Goal: Task Accomplishment & Management: Manage account settings

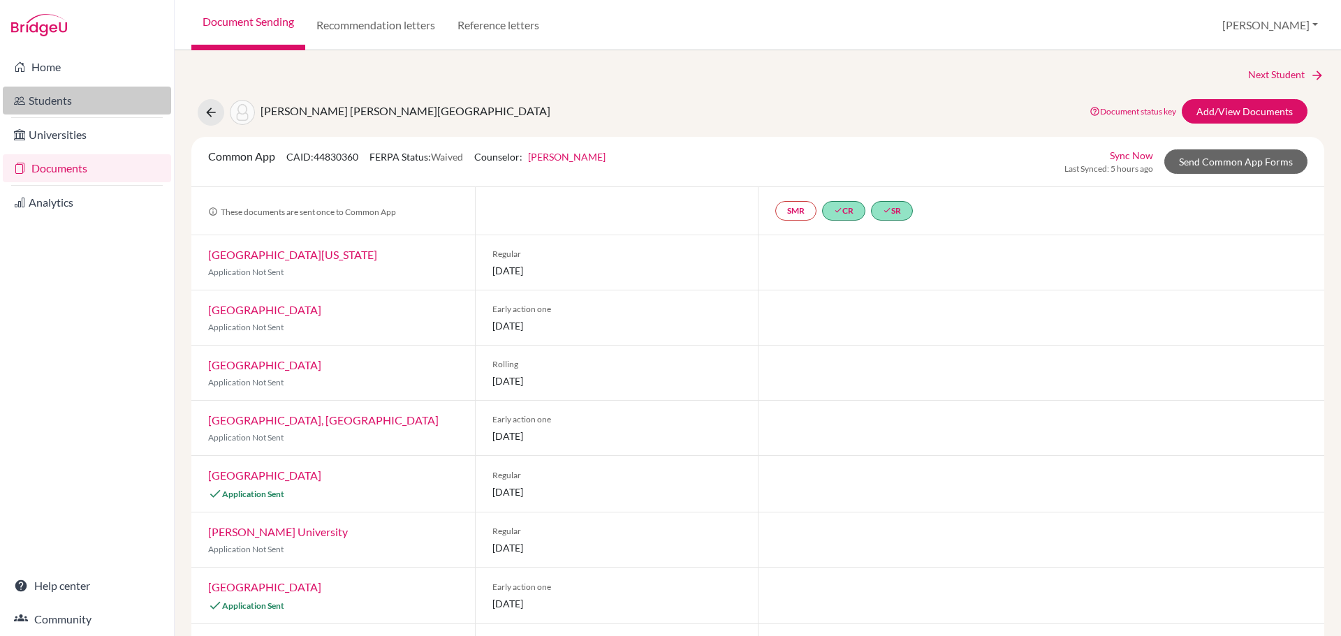
click at [37, 98] on link "Students" at bounding box center [87, 101] width 168 height 28
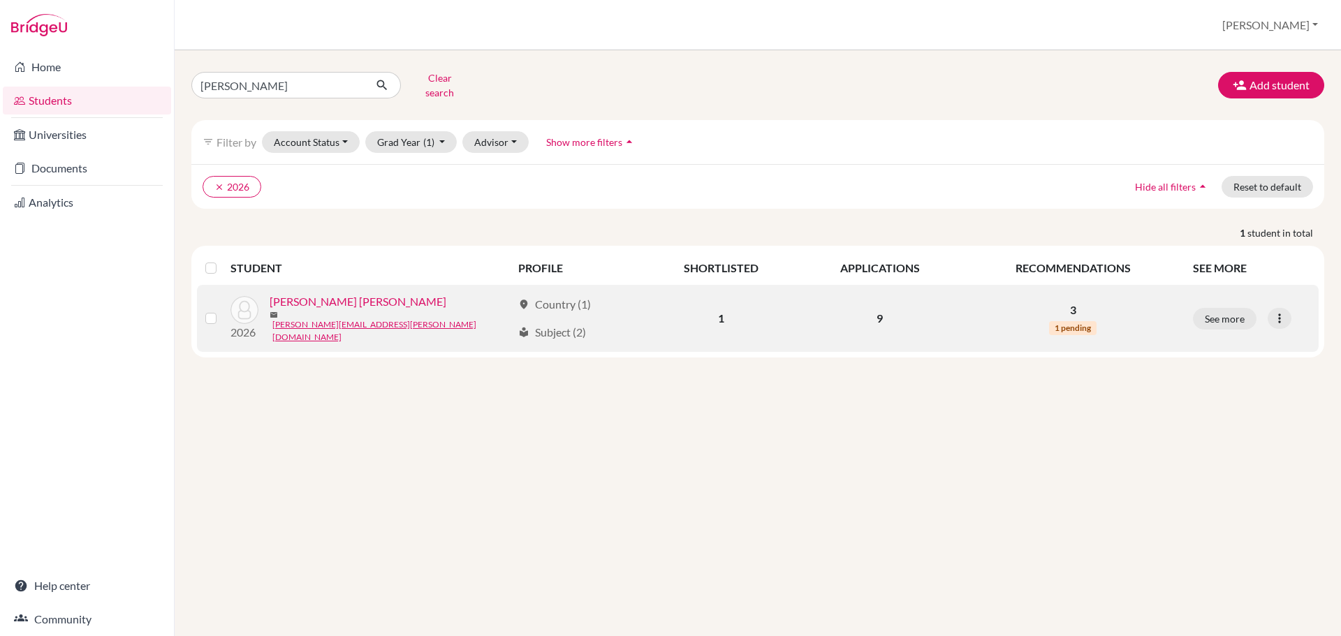
click at [364, 298] on link "Palacios Cardenal, Nicolas" at bounding box center [358, 301] width 177 height 17
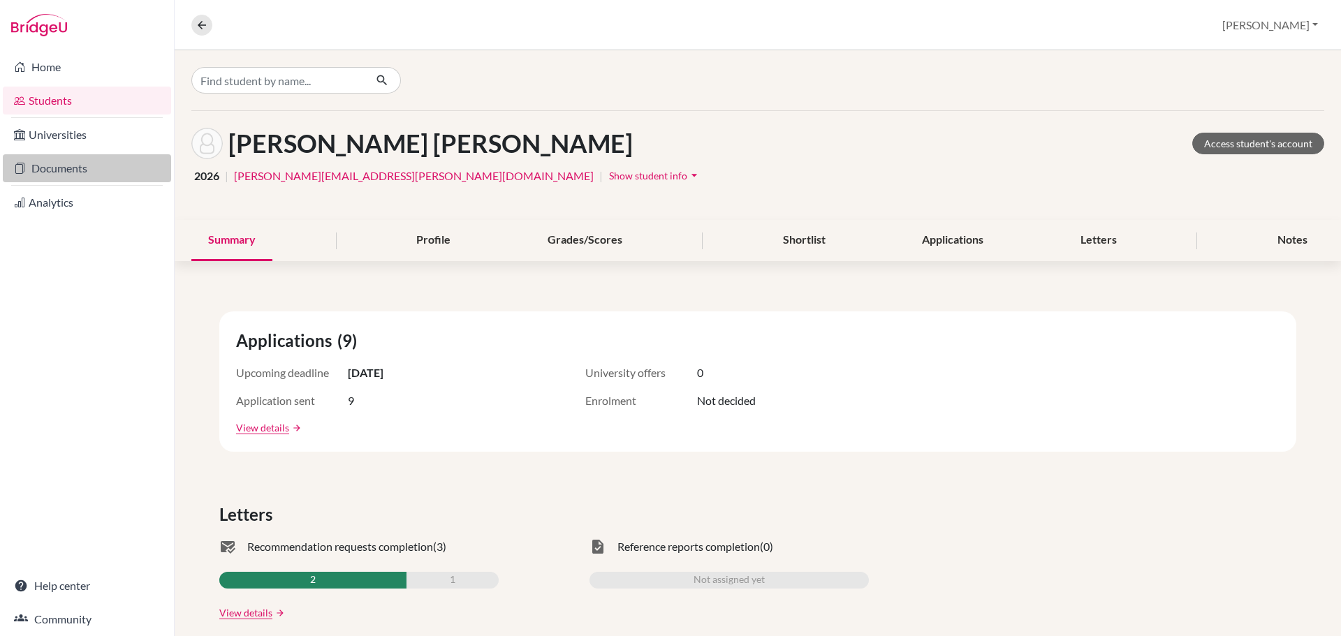
click at [52, 168] on link "Documents" at bounding box center [87, 168] width 168 height 28
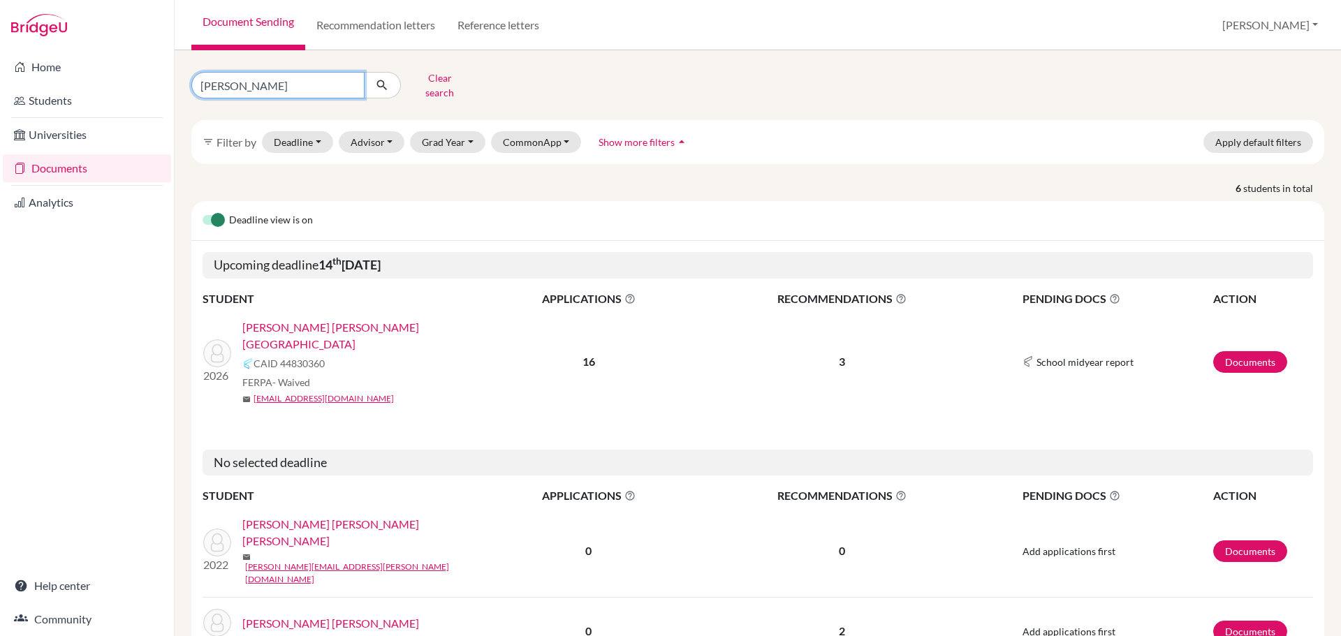
click at [277, 77] on input "diaz" at bounding box center [277, 85] width 173 height 27
type input "palacios"
click at [383, 78] on icon "submit" at bounding box center [382, 85] width 14 height 14
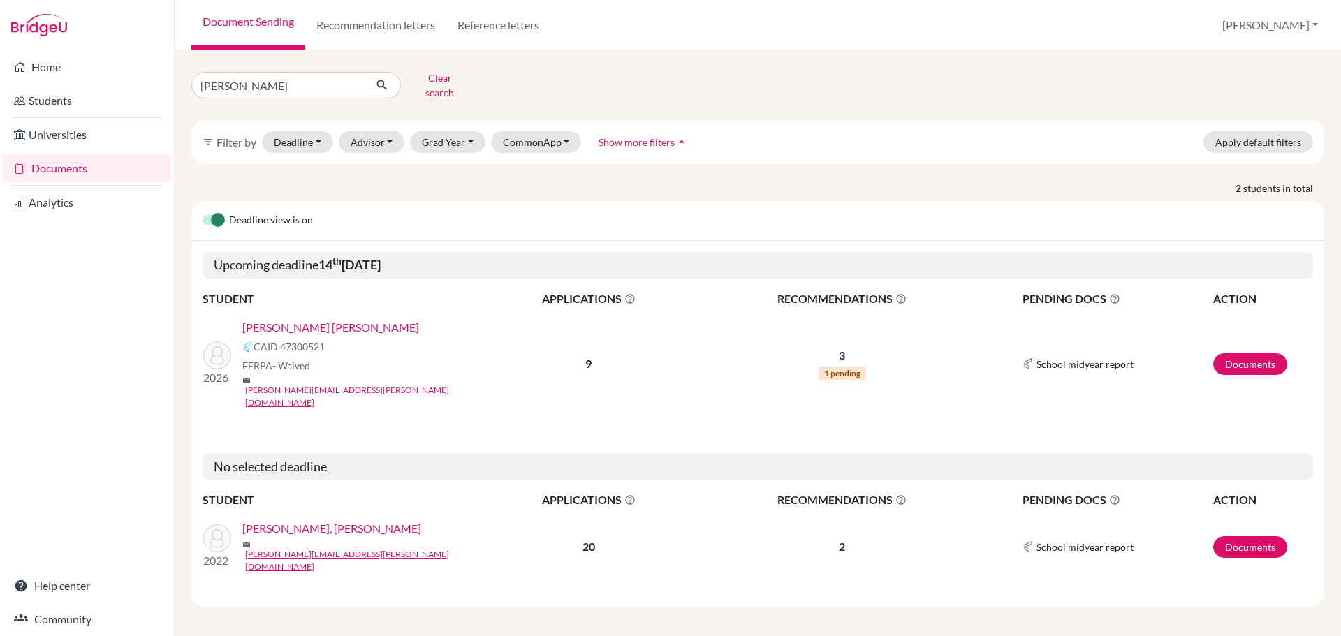
click at [1233, 353] on link "Documents" at bounding box center [1250, 364] width 74 height 22
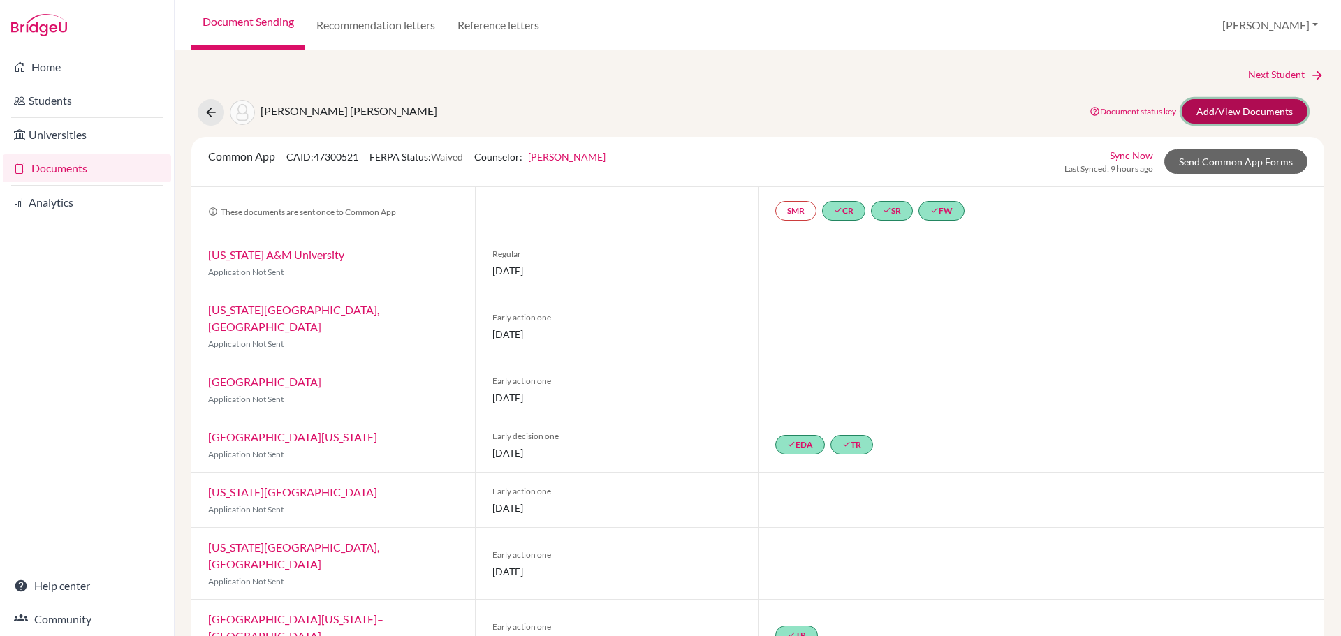
click at [1213, 112] on link "Add/View Documents" at bounding box center [1245, 111] width 126 height 24
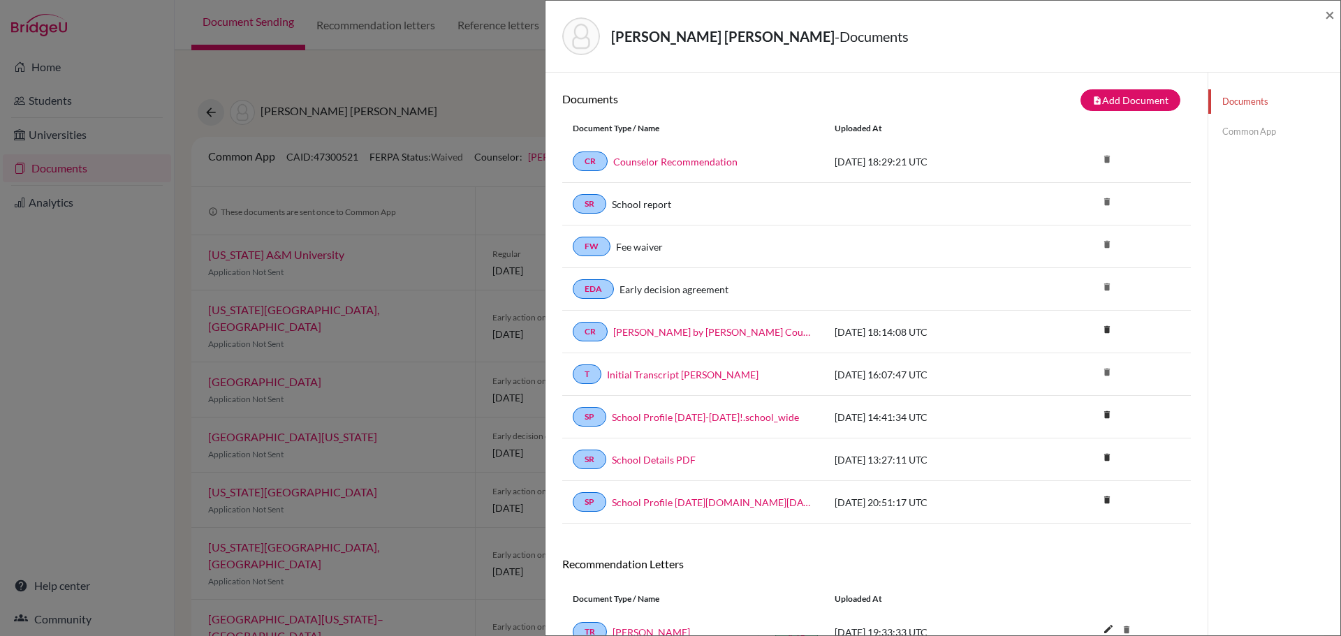
click at [1230, 132] on link "Common App" at bounding box center [1274, 131] width 132 height 24
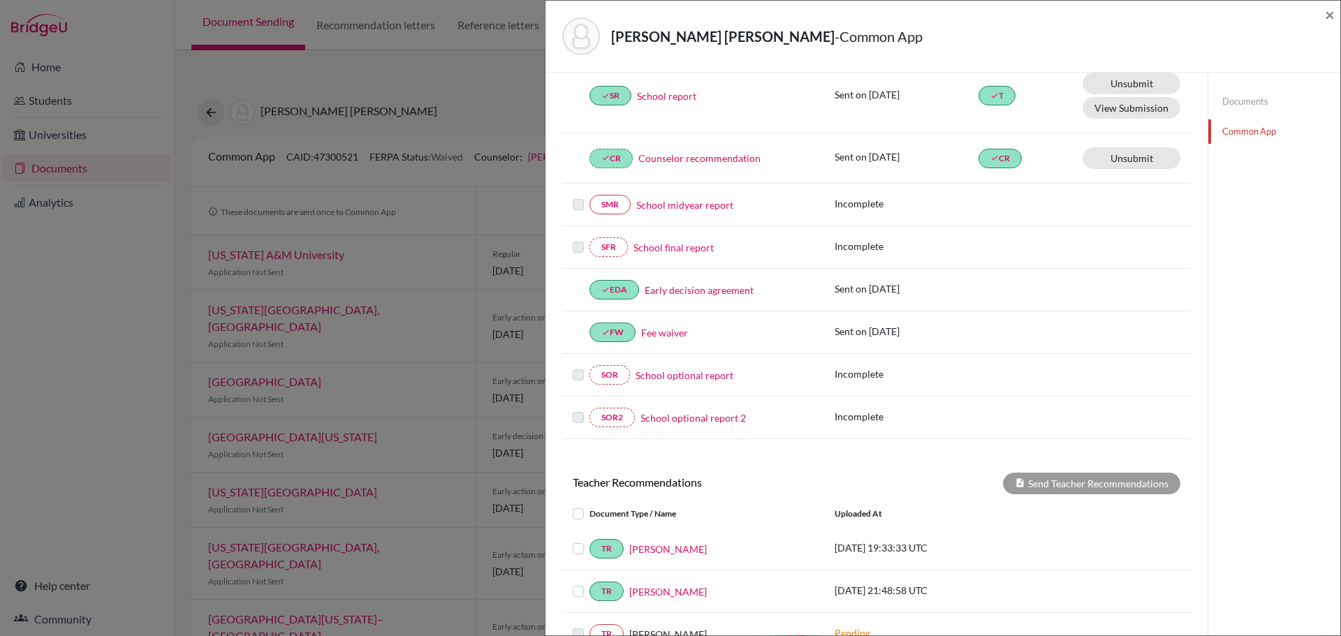
scroll to position [160, 0]
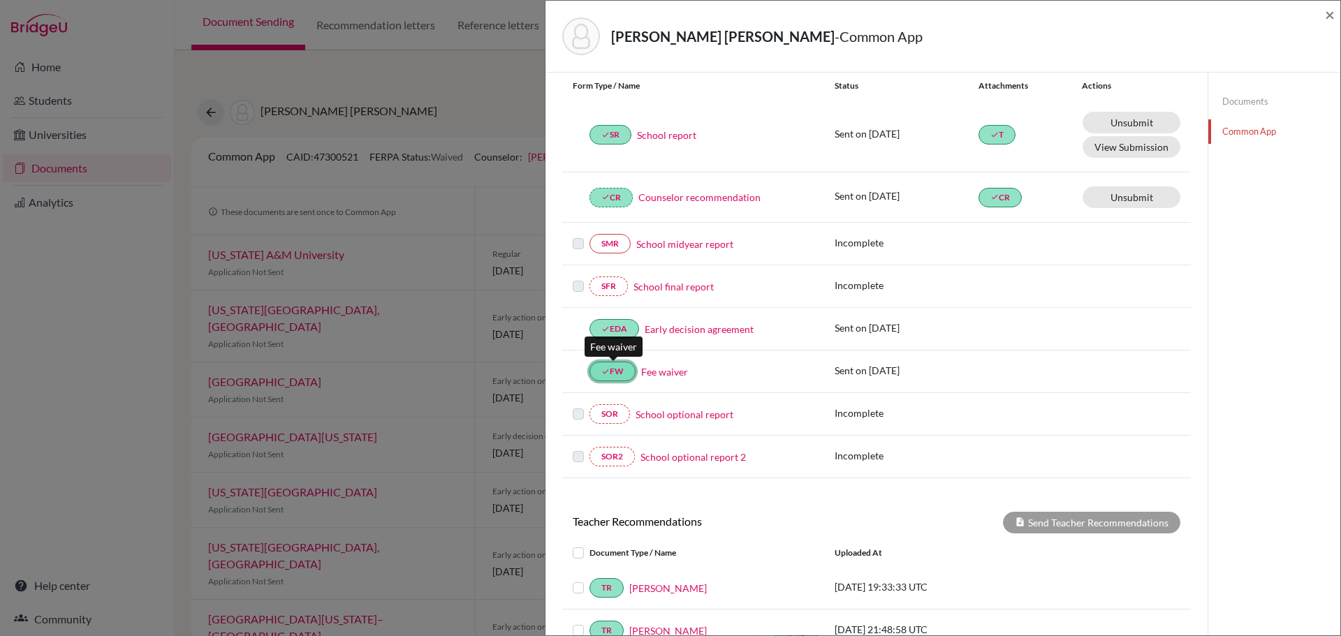
click at [610, 372] on link "done FW" at bounding box center [612, 372] width 46 height 20
click at [664, 372] on link "Fee waiver" at bounding box center [664, 372] width 47 height 15
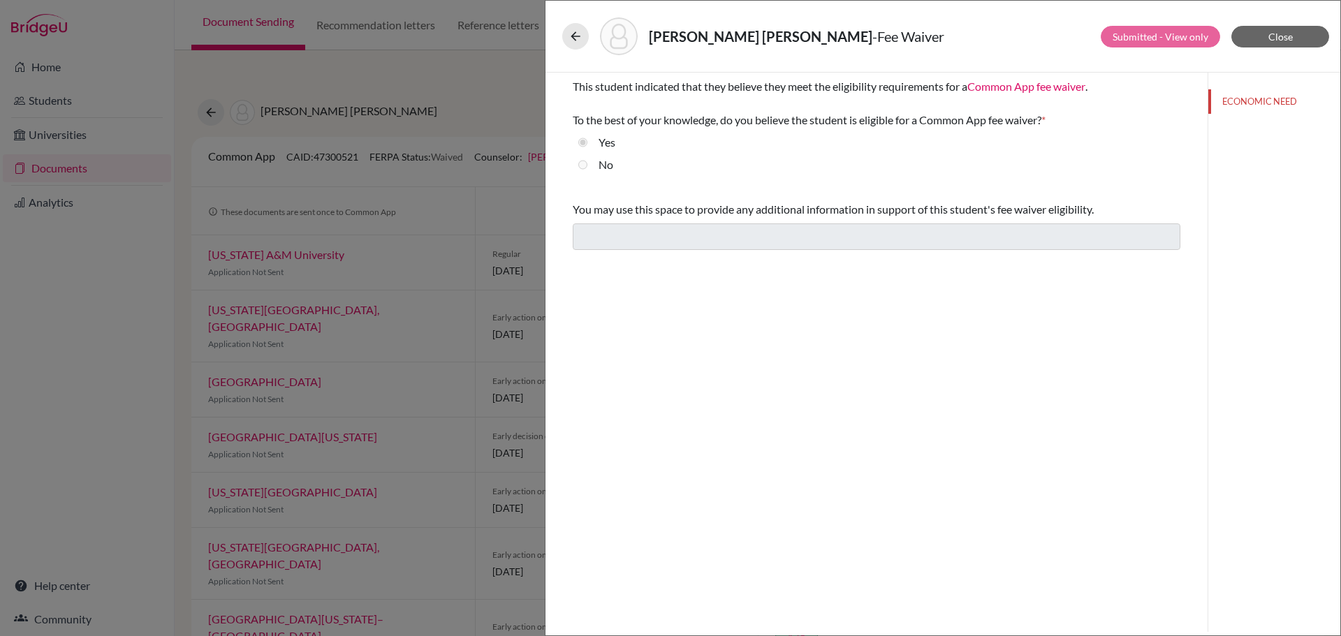
click at [577, 168] on div "No" at bounding box center [877, 167] width 608 height 22
click at [1263, 34] on button "Close" at bounding box center [1280, 37] width 98 height 22
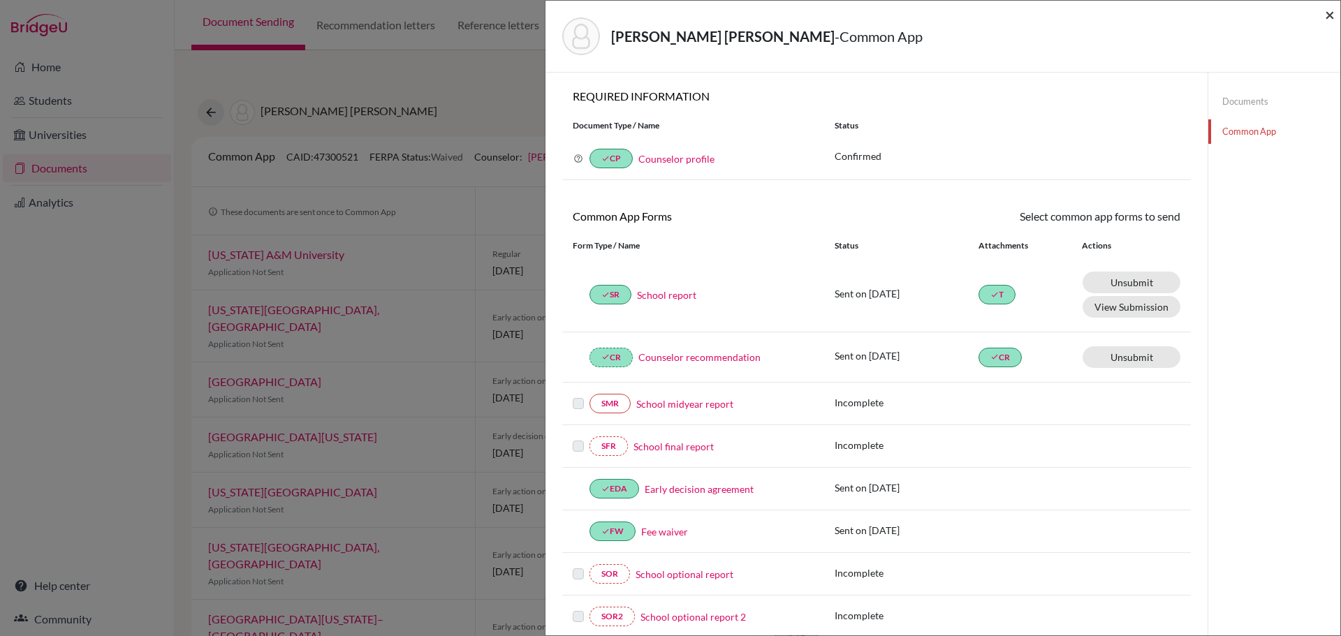
click at [1332, 13] on span "×" at bounding box center [1330, 14] width 10 height 20
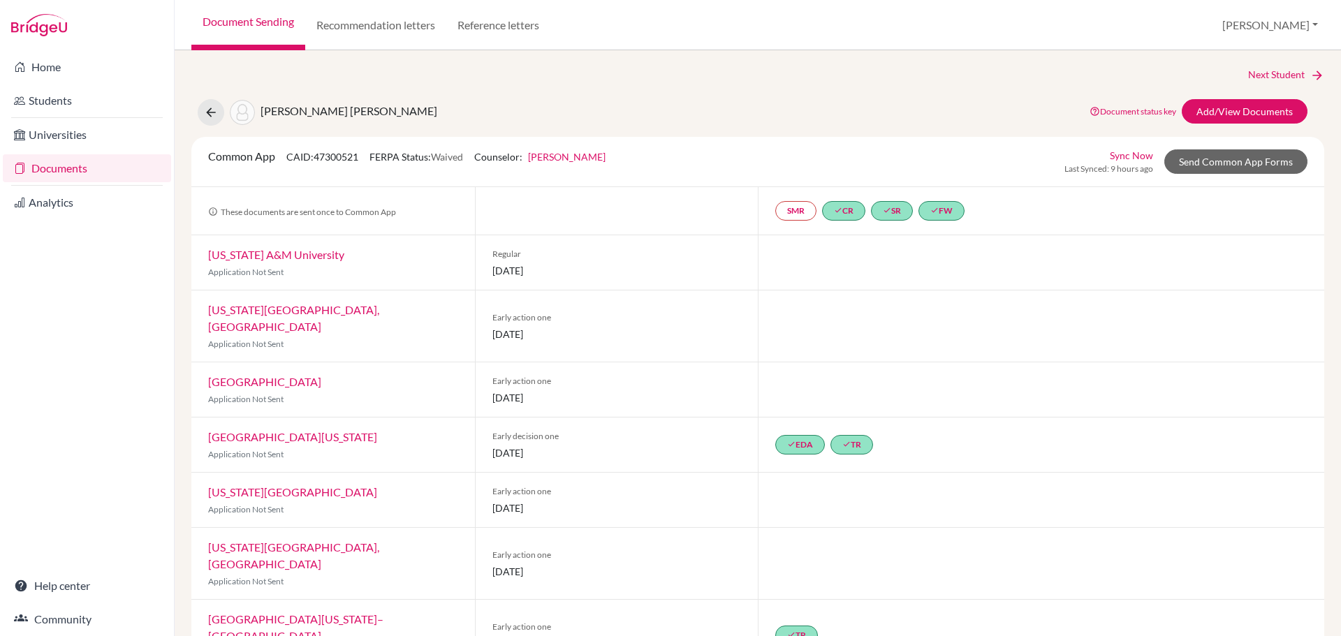
click at [145, 385] on div "Home Students Universities Documents Analytics Help center Community" at bounding box center [87, 343] width 174 height 586
click at [45, 166] on link "Documents" at bounding box center [87, 168] width 168 height 28
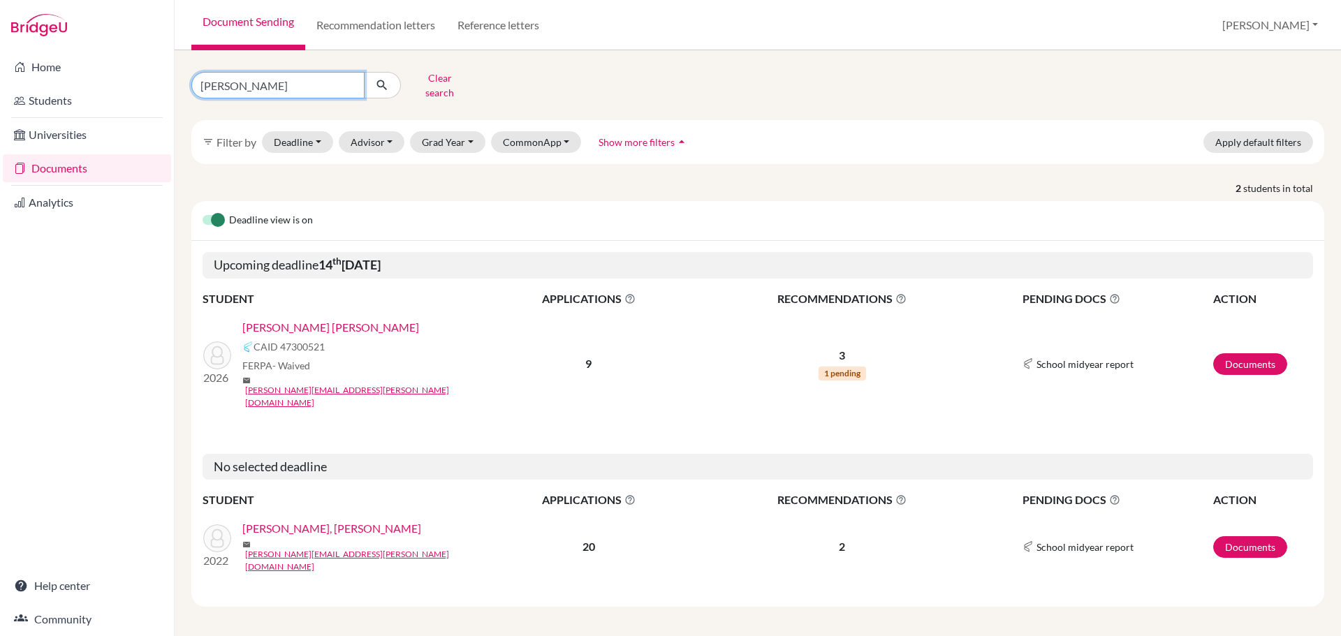
click at [318, 78] on input "palacios" at bounding box center [277, 85] width 173 height 27
type input "mayen"
click at [384, 82] on icon "submit" at bounding box center [382, 85] width 14 height 14
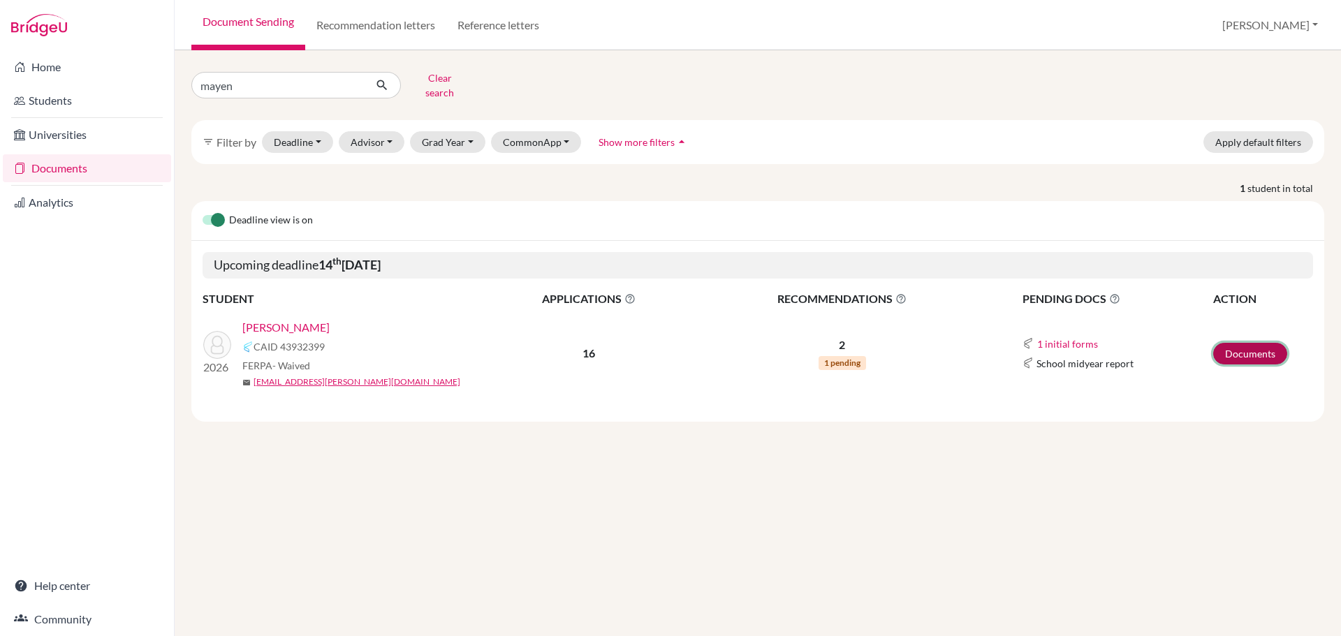
click at [1268, 343] on link "Documents" at bounding box center [1250, 354] width 74 height 22
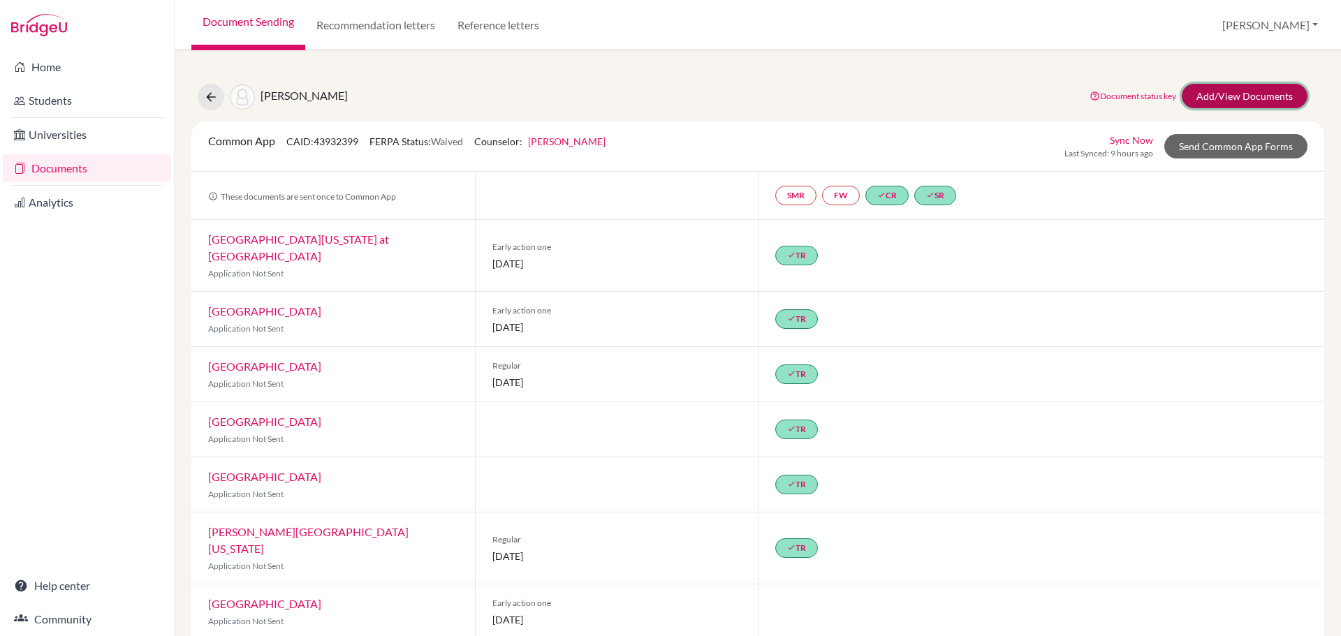
click at [1200, 96] on link "Add/View Documents" at bounding box center [1245, 96] width 126 height 24
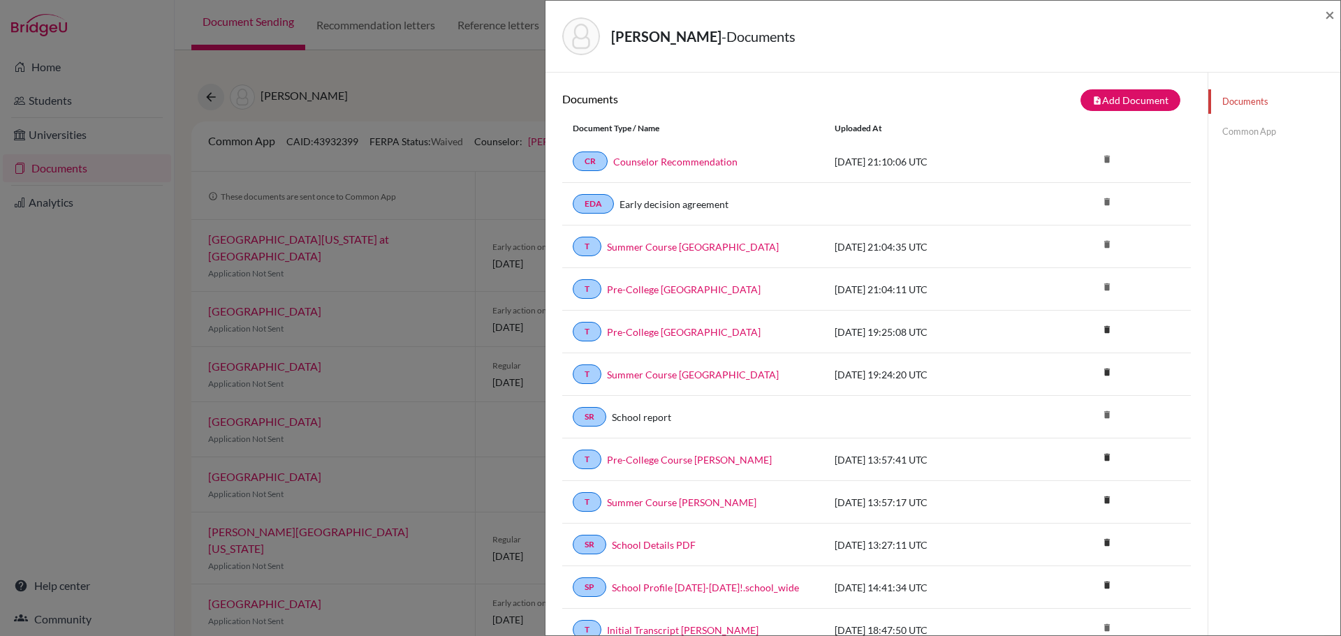
click at [1239, 129] on link "Common App" at bounding box center [1274, 131] width 132 height 24
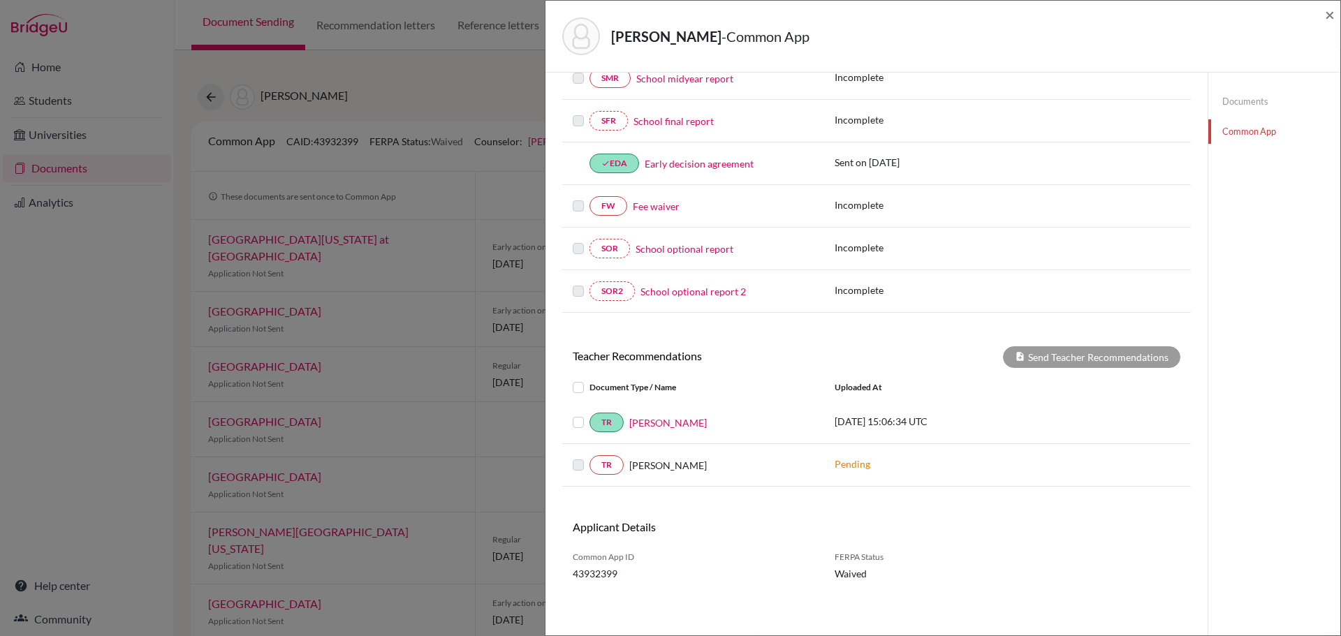
scroll to position [351, 0]
click at [580, 196] on label at bounding box center [578, 196] width 11 height 0
click at [578, 196] on label at bounding box center [578, 196] width 11 height 0
click at [661, 205] on link "Fee waiver" at bounding box center [656, 205] width 47 height 15
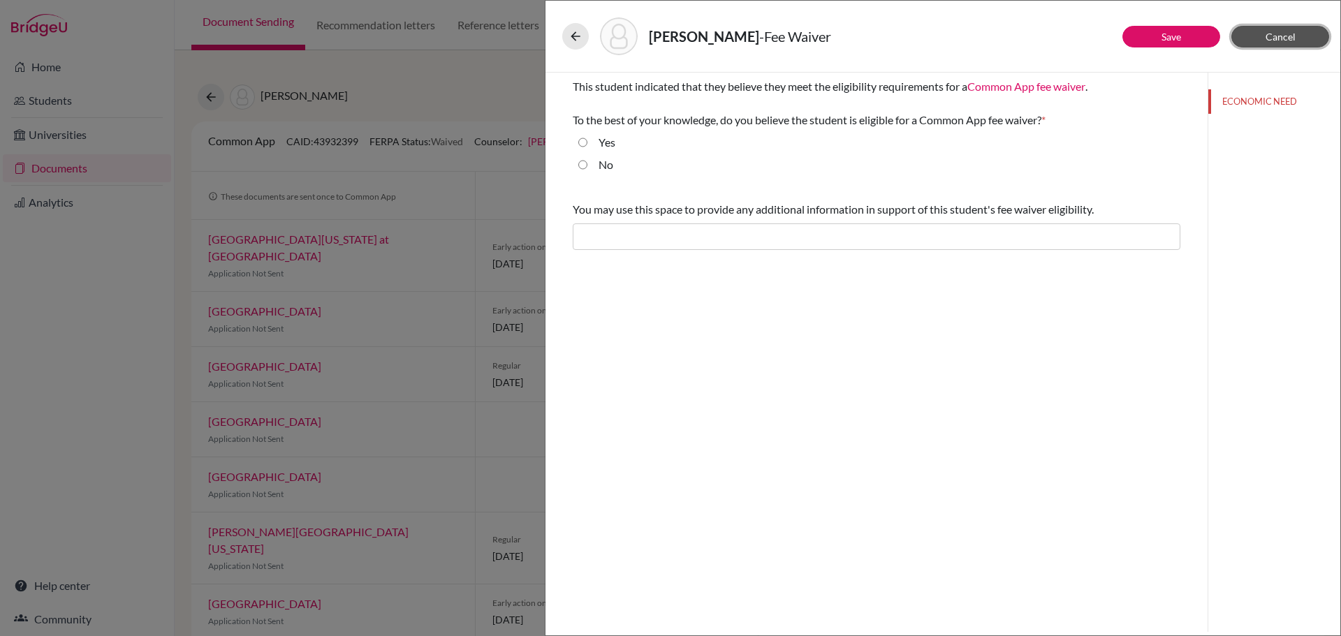
click at [1268, 38] on span "Cancel" at bounding box center [1280, 37] width 30 height 12
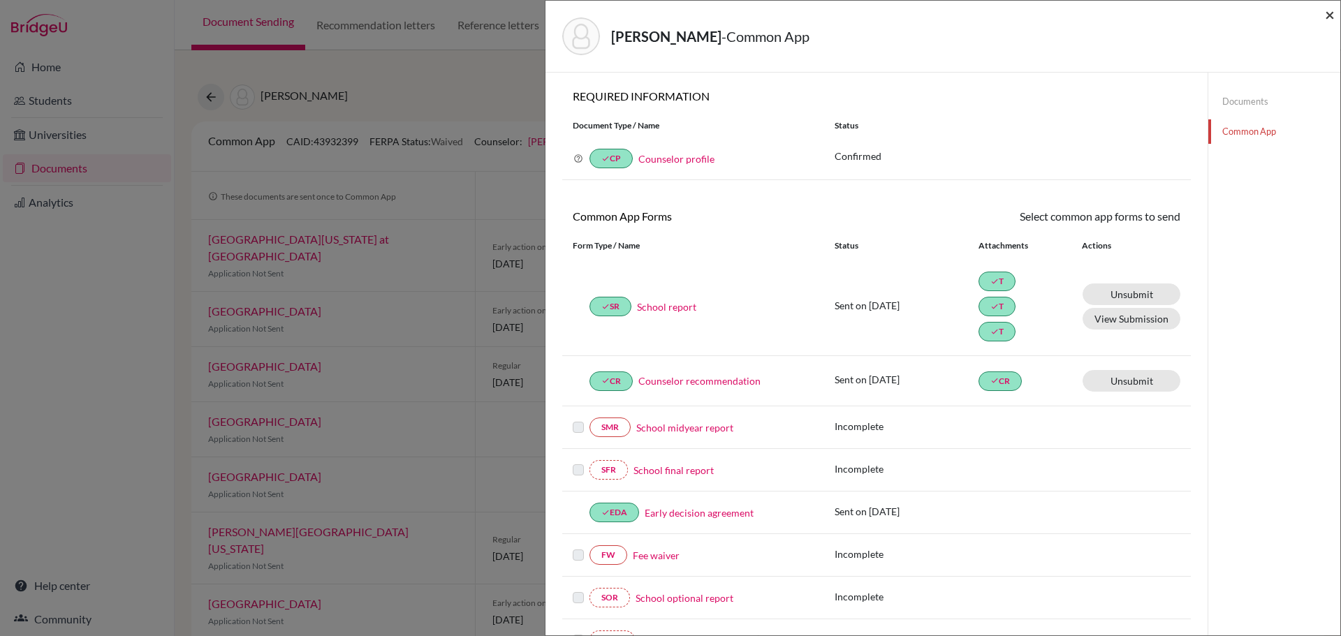
click at [1328, 8] on span "×" at bounding box center [1330, 14] width 10 height 20
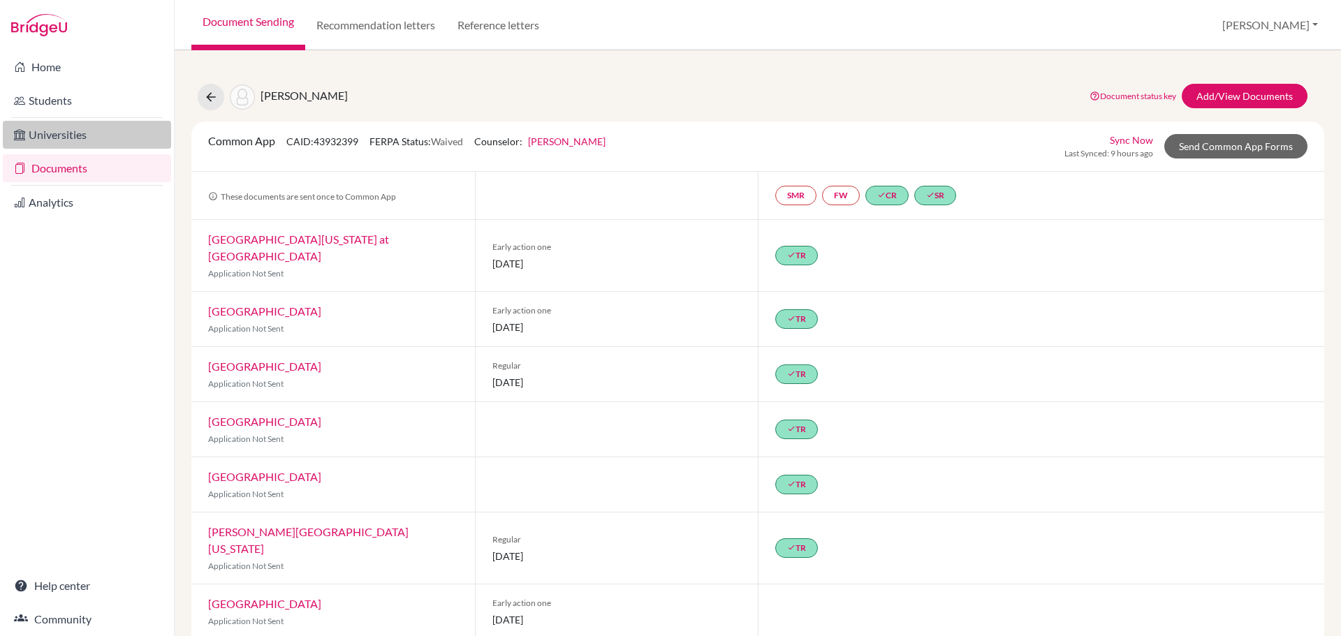
click at [46, 134] on link "Universities" at bounding box center [87, 135] width 168 height 28
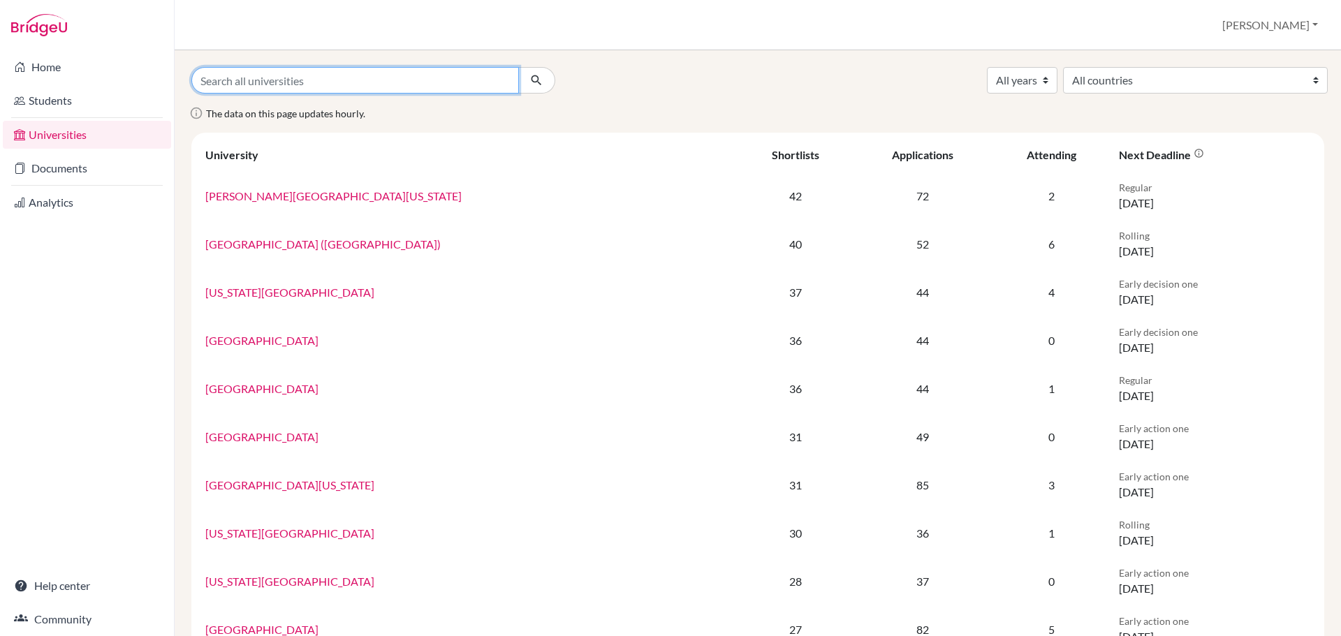
click at [289, 85] on input "Search all universities" at bounding box center [355, 80] width 328 height 27
type input "serarols"
click at [529, 76] on icon "submit" at bounding box center [536, 80] width 14 height 14
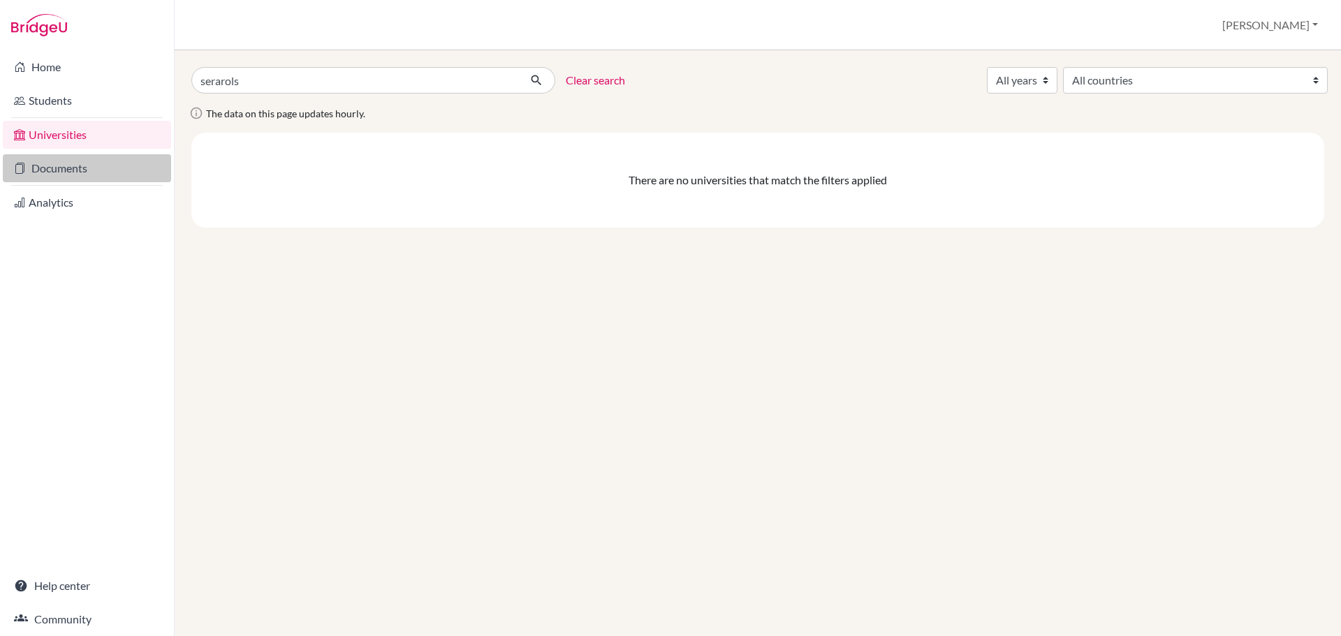
click at [87, 166] on link "Documents" at bounding box center [87, 168] width 168 height 28
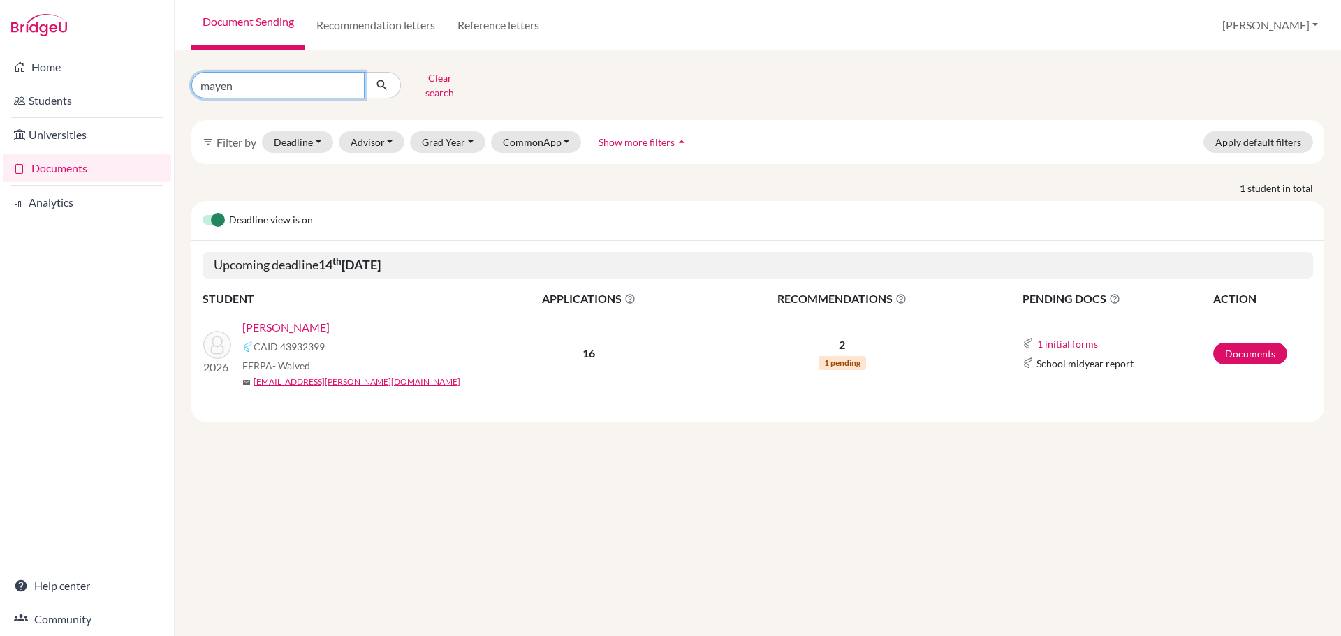
click at [286, 80] on input "mayen" at bounding box center [277, 85] width 173 height 27
type input "serarols"
click at [381, 82] on icon "submit" at bounding box center [382, 85] width 14 height 14
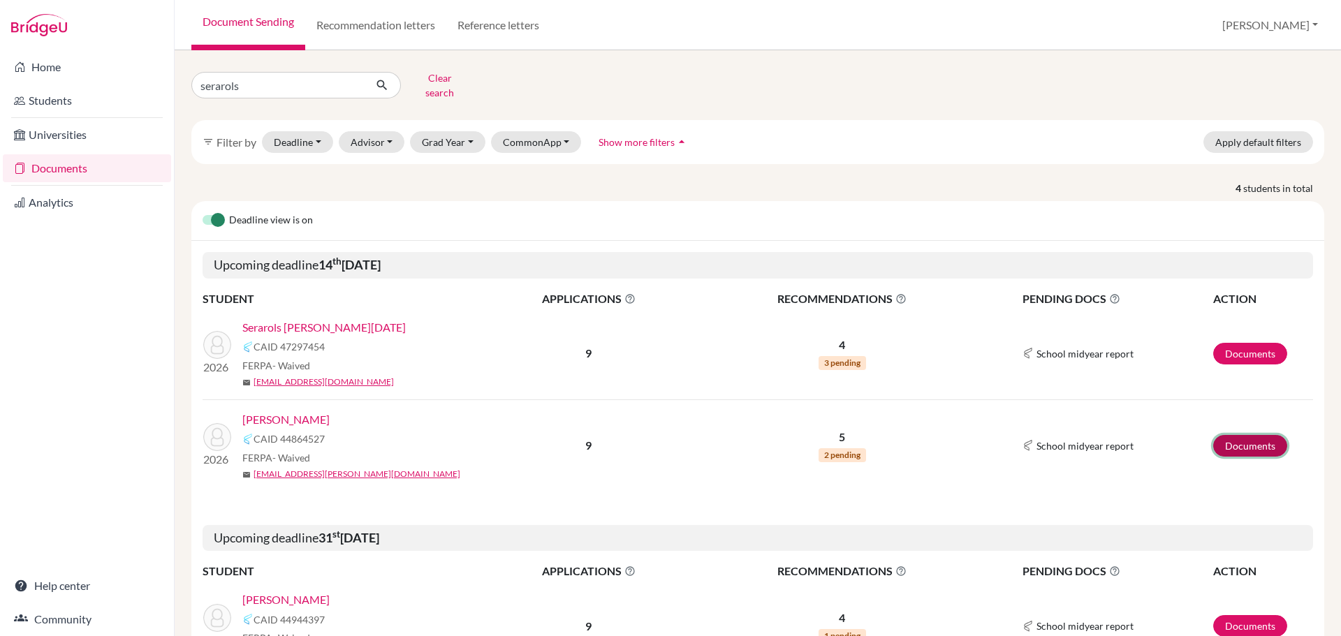
click at [1237, 435] on link "Documents" at bounding box center [1250, 446] width 74 height 22
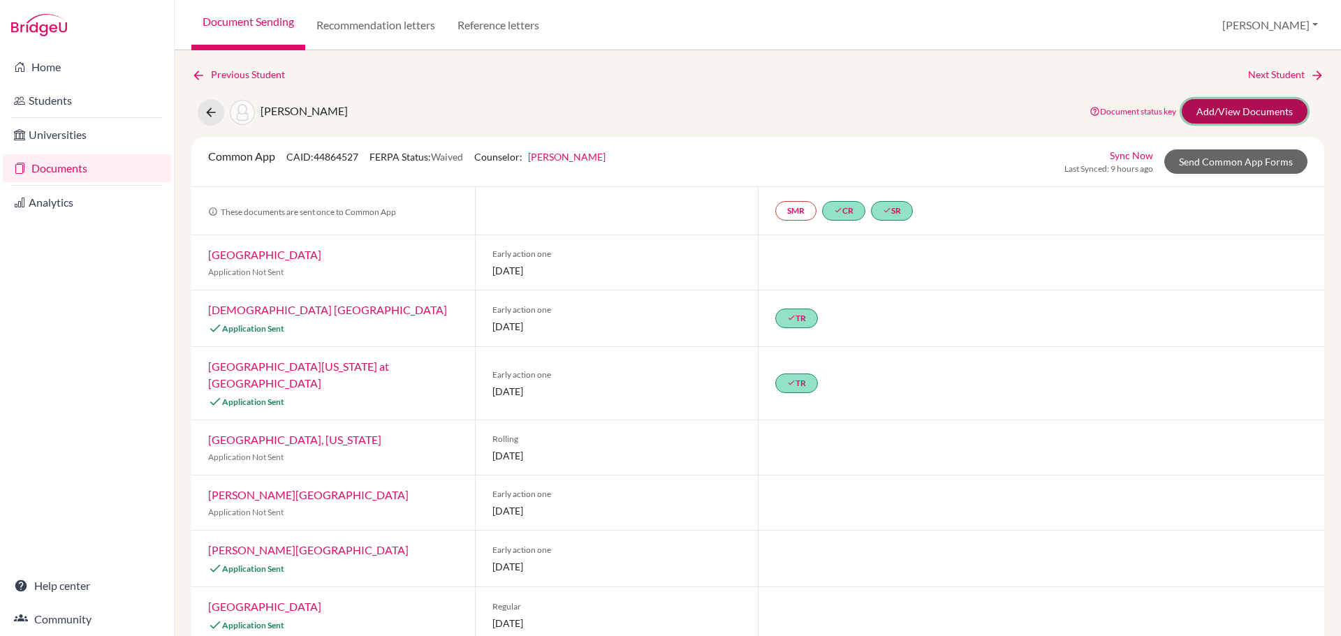
click at [1226, 113] on link "Add/View Documents" at bounding box center [1245, 111] width 126 height 24
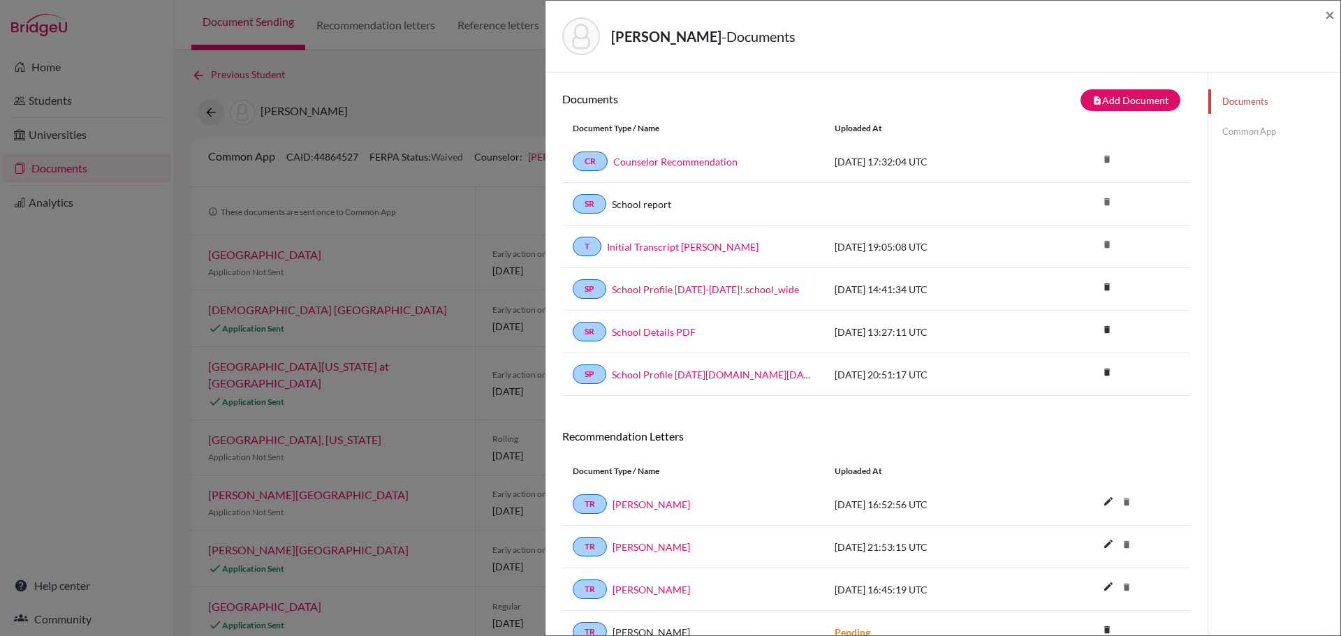
click at [1220, 131] on link "Common App" at bounding box center [1274, 131] width 132 height 24
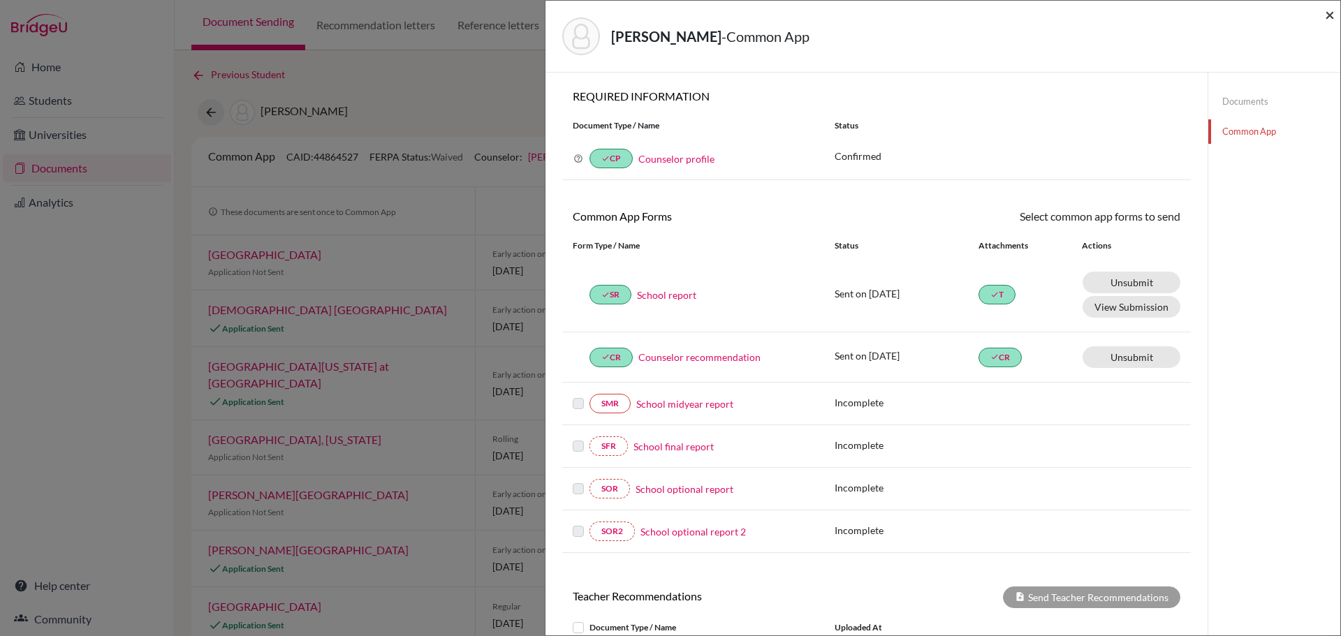
click at [1330, 15] on span "×" at bounding box center [1330, 14] width 10 height 20
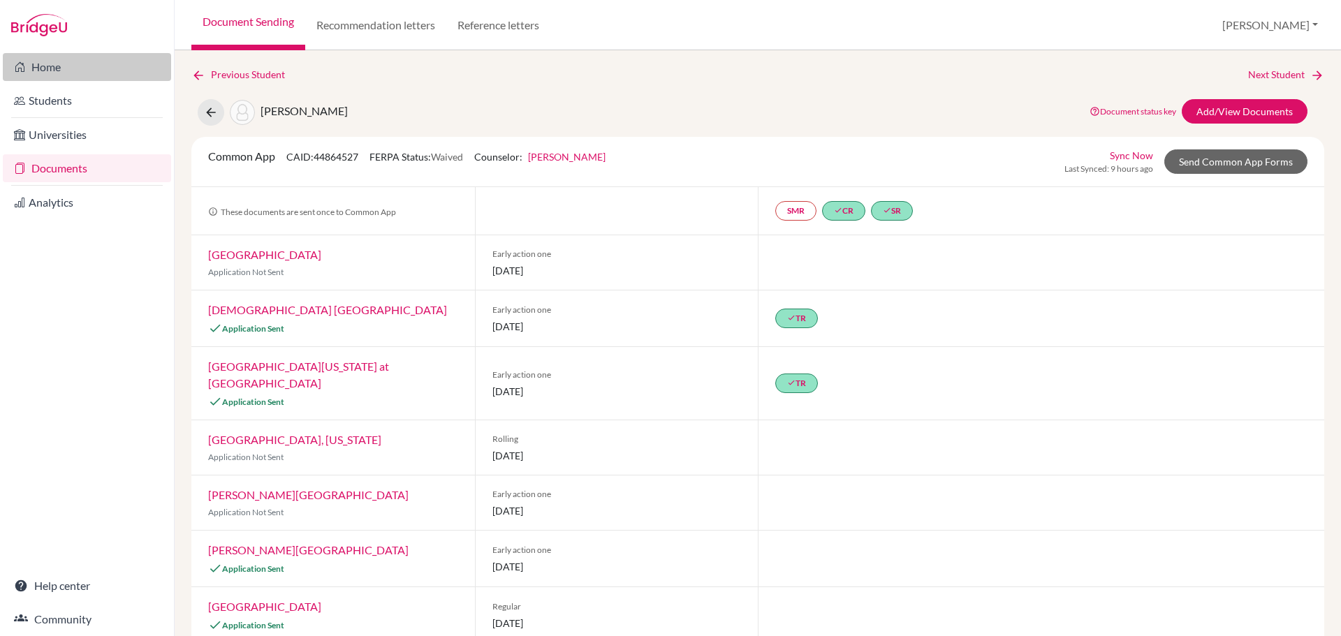
click at [45, 63] on link "Home" at bounding box center [87, 67] width 168 height 28
